Goal: Check status: Check status

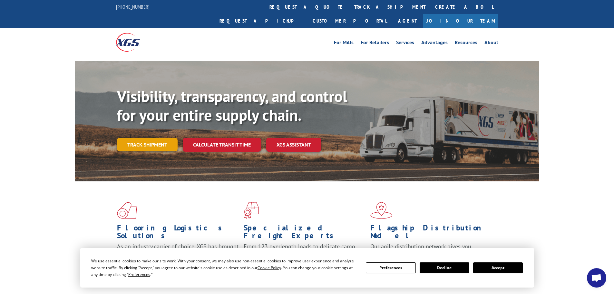
click at [149, 138] on link "Track shipment" at bounding box center [147, 145] width 61 height 14
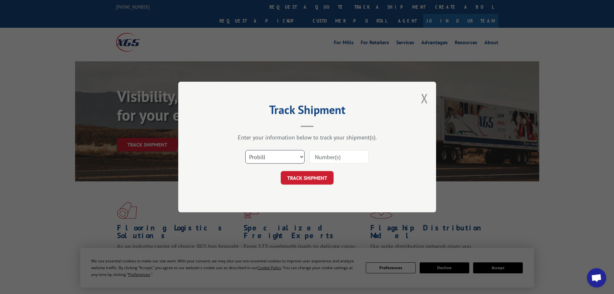
click at [289, 158] on select "Select category... Probill BOL PO" at bounding box center [274, 157] width 59 height 14
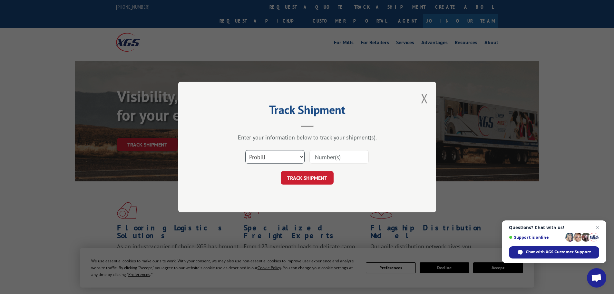
select select "bol"
click at [245, 150] on select "Select category... Probill BOL PO" at bounding box center [274, 157] width 59 height 14
paste input "5090321"
type input "5090321"
click at [318, 179] on button "TRACK SHIPMENT" at bounding box center [307, 178] width 53 height 14
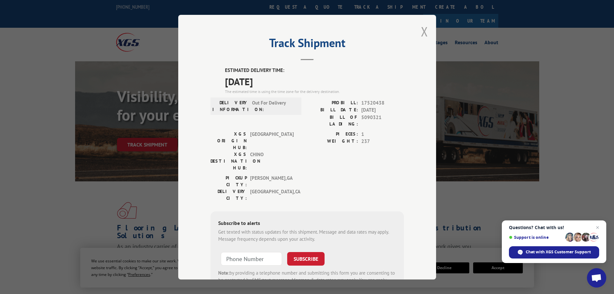
click at [424, 29] on button "Close modal" at bounding box center [424, 31] width 7 height 17
